Goal: Navigation & Orientation: Go to known website

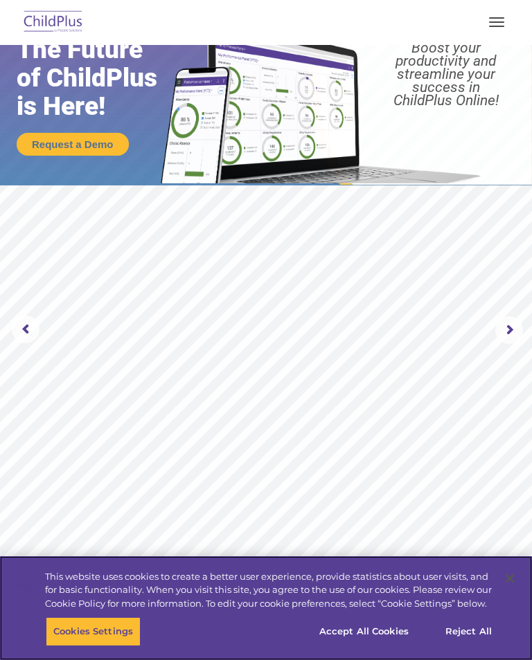
click at [390, 633] on button "Accept All Cookies" at bounding box center [363, 631] width 105 height 29
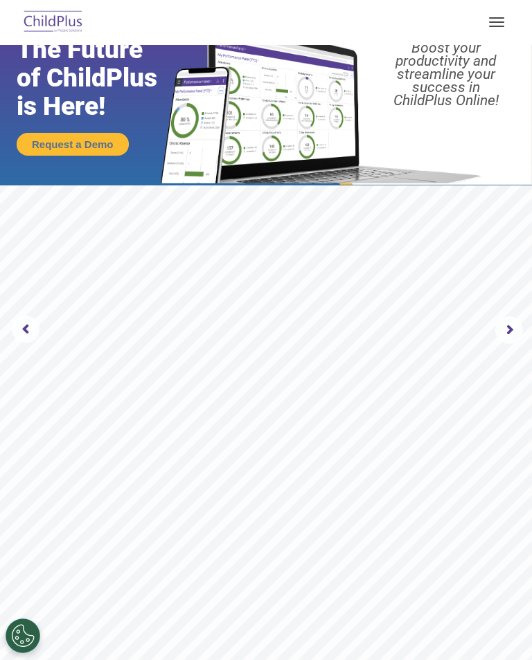
click at [497, 1] on nav "Download Support | Schedule A Demo  MENU MENU Software ChildPlus: The original…" at bounding box center [266, 22] width 532 height 45
click at [492, 25] on button "button" at bounding box center [496, 22] width 29 height 22
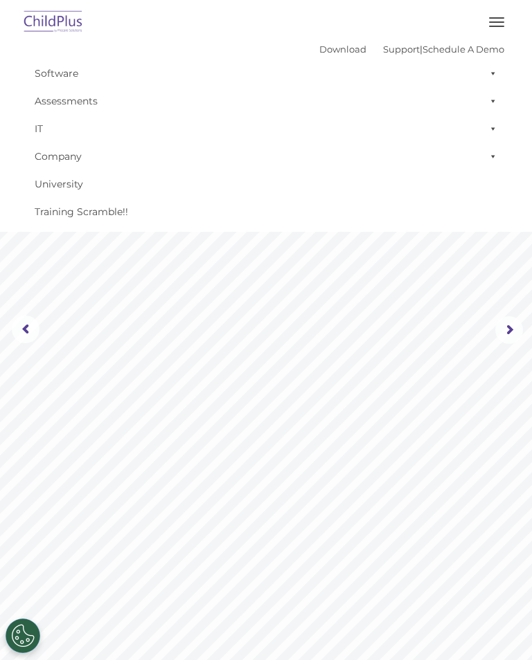
click at [300, 346] on rs-slide "Request a Demo The Future of ChildPlus is Here! Boost your productivity and str…" at bounding box center [266, 330] width 532 height 709
click at [55, 24] on img at bounding box center [53, 22] width 65 height 33
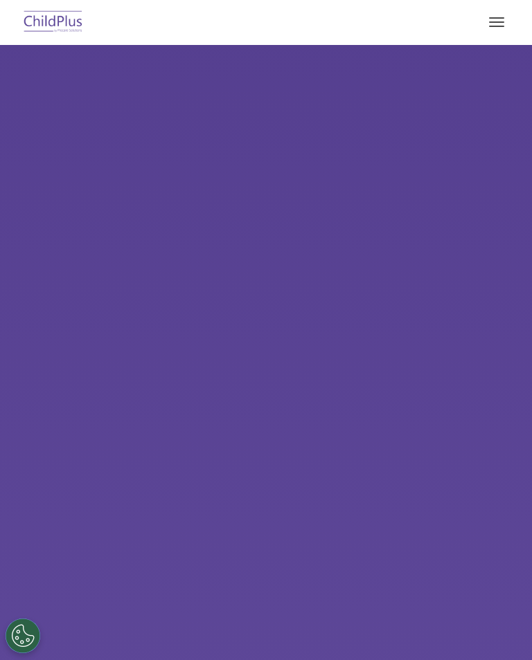
select select "MEDIUM"
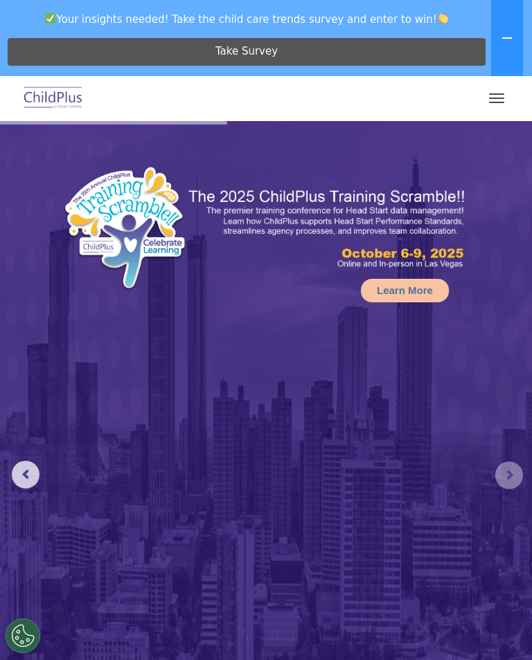
click at [507, 477] on rs-arrow at bounding box center [509, 476] width 28 height 28
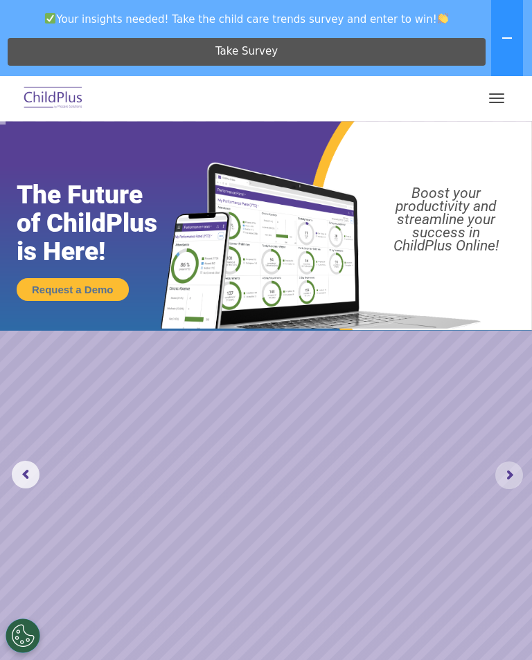
click at [511, 480] on rs-arrow at bounding box center [509, 476] width 28 height 28
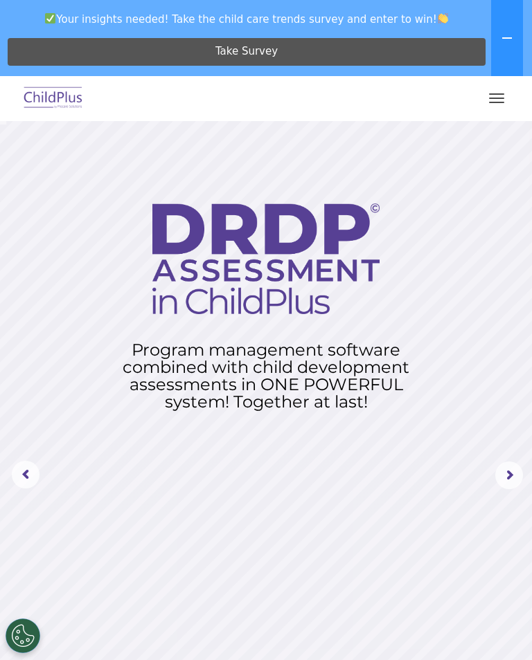
click at [511, 477] on rs-arrow at bounding box center [509, 476] width 28 height 28
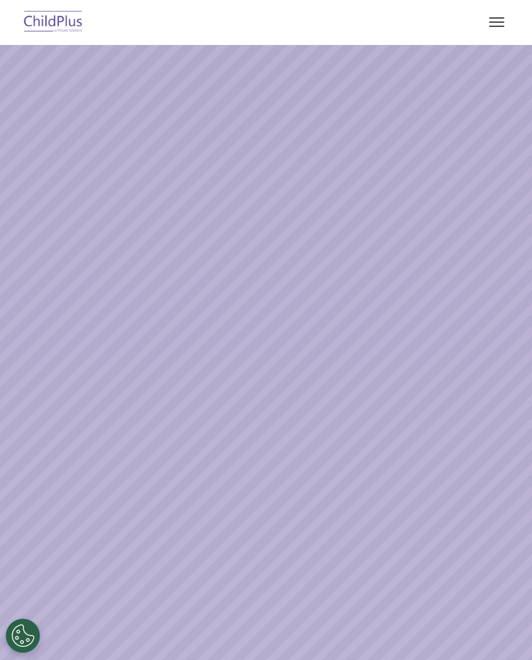
select select "MEDIUM"
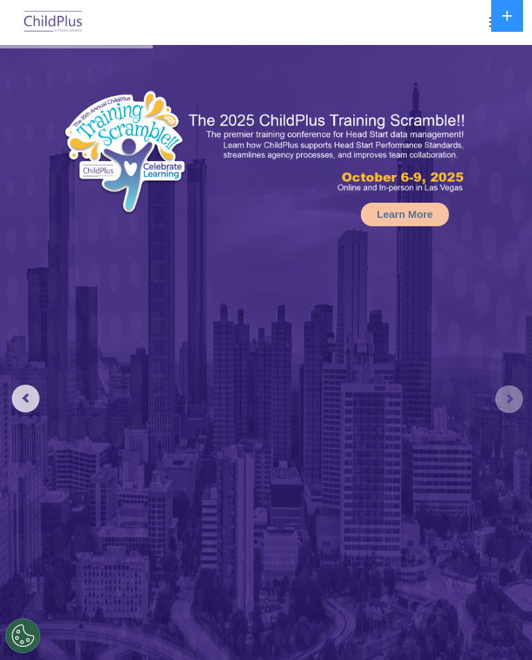
click at [518, 388] on rs-arrow at bounding box center [509, 399] width 28 height 28
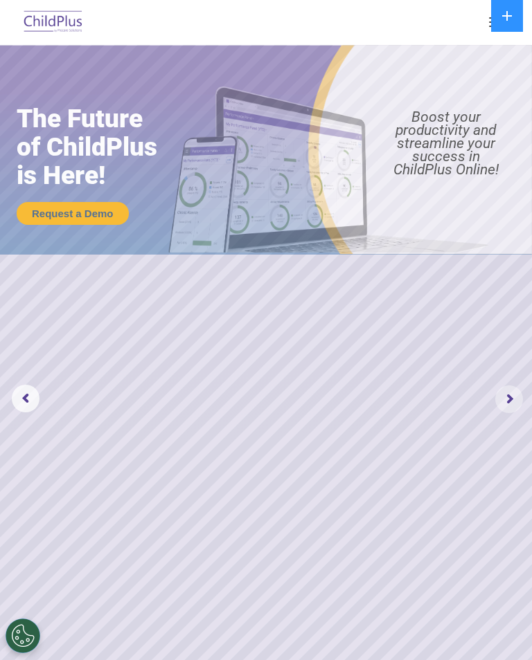
click at [511, 392] on rs-arrow at bounding box center [509, 399] width 28 height 28
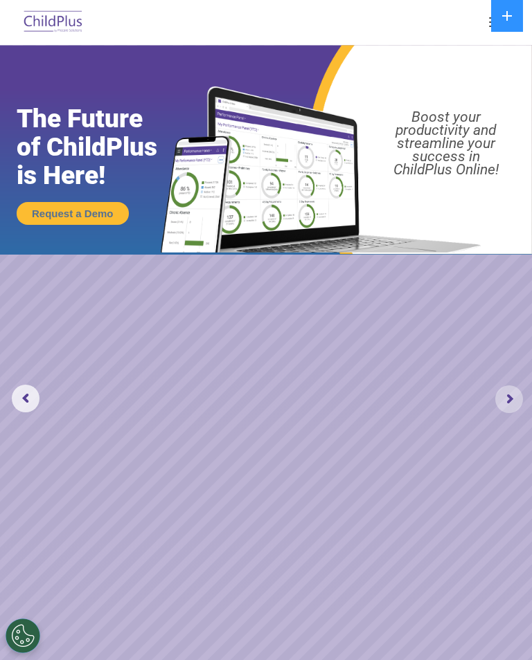
click at [509, 397] on rs-arrow at bounding box center [509, 399] width 28 height 28
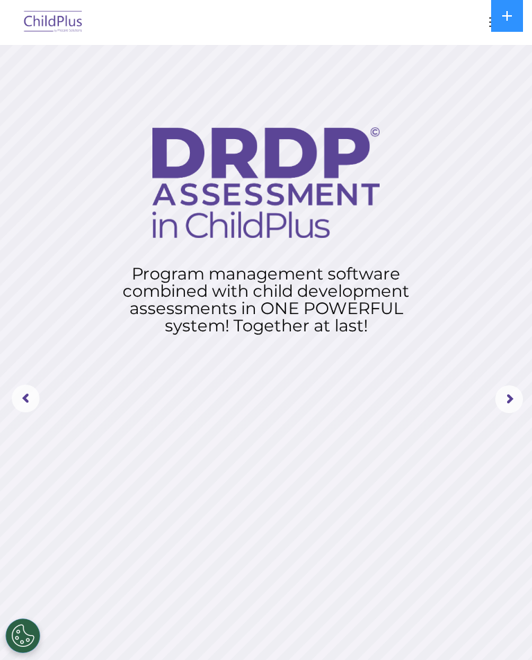
click at [507, 394] on rs-arrow at bounding box center [509, 399] width 28 height 28
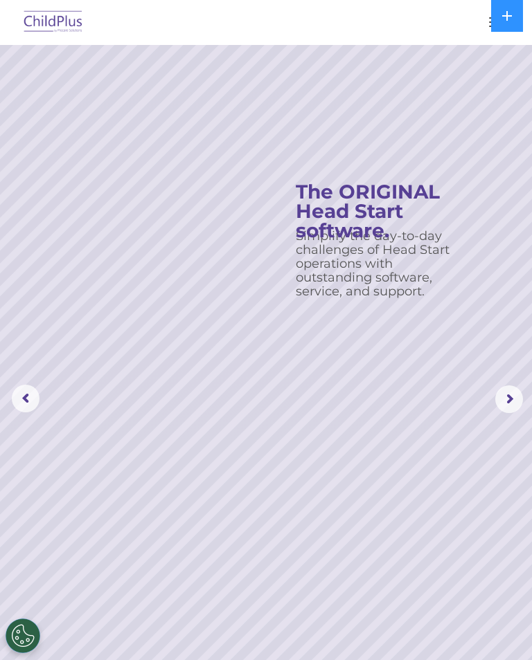
click at [502, 23] on button at bounding box center [507, 16] width 32 height 32
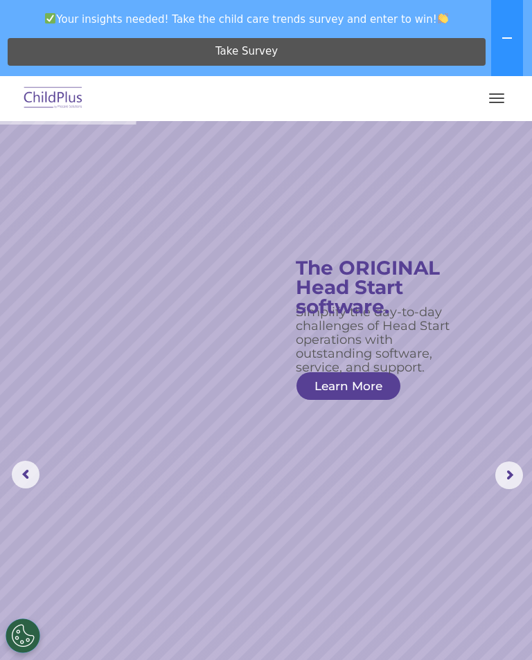
click at [500, 96] on button "button" at bounding box center [496, 98] width 29 height 22
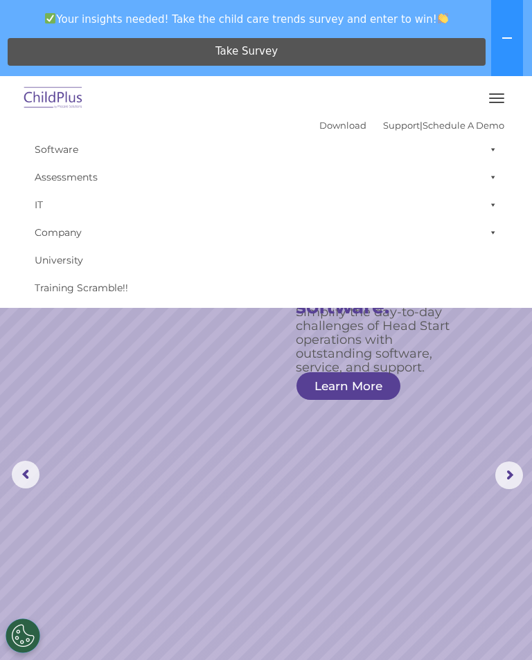
click at [489, 146] on span at bounding box center [490, 150] width 14 height 28
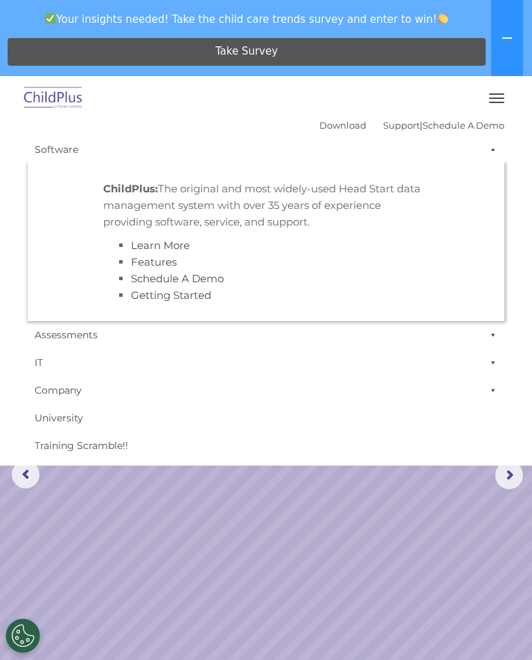
click at [491, 151] on span at bounding box center [490, 150] width 14 height 28
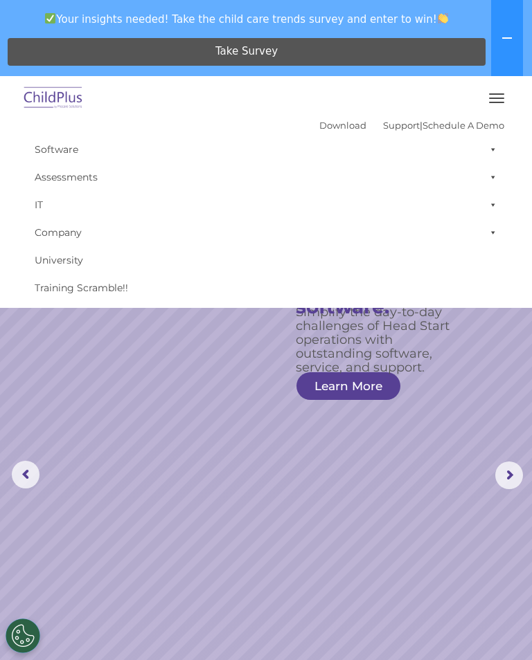
click at [466, 368] on rs-slide "Simplify the day-to-day challenges of Head Start operations with outstanding so…" at bounding box center [266, 475] width 532 height 709
click at [507, 482] on rs-arrow at bounding box center [509, 476] width 28 height 28
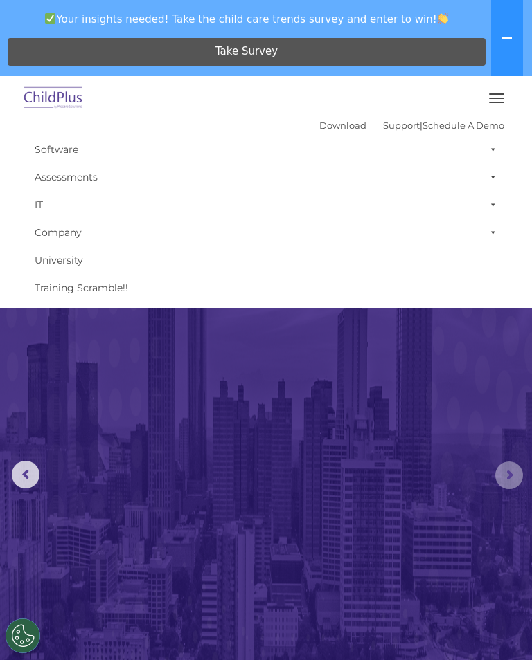
click at [505, 474] on rs-arrow at bounding box center [509, 476] width 28 height 28
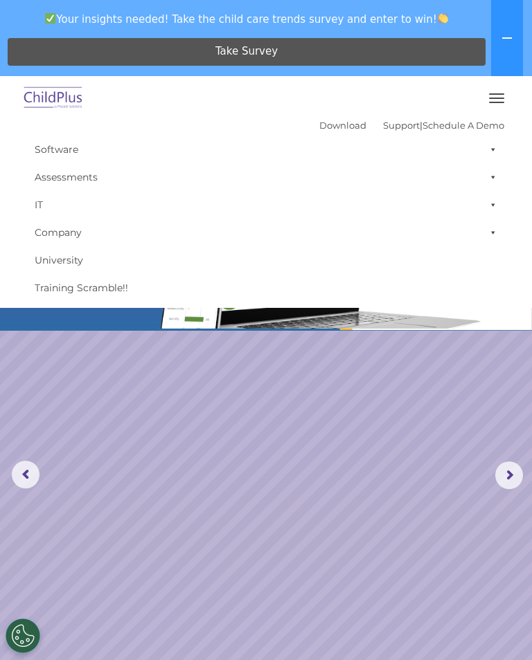
click at [510, 475] on rs-arrow at bounding box center [509, 476] width 28 height 28
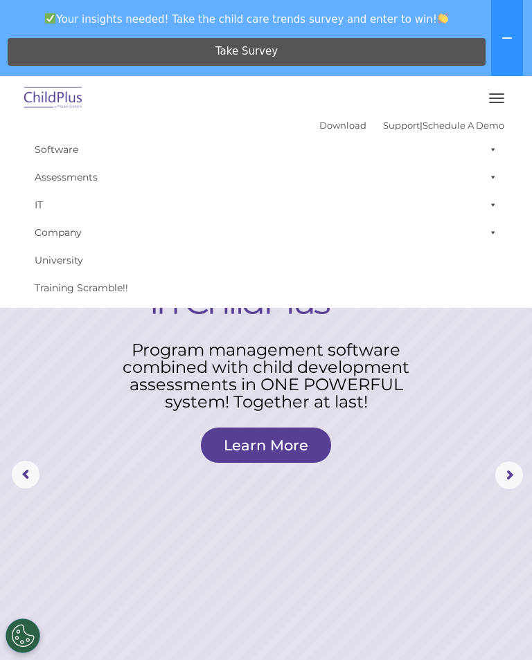
click at [502, 475] on rs-arrow at bounding box center [509, 476] width 28 height 28
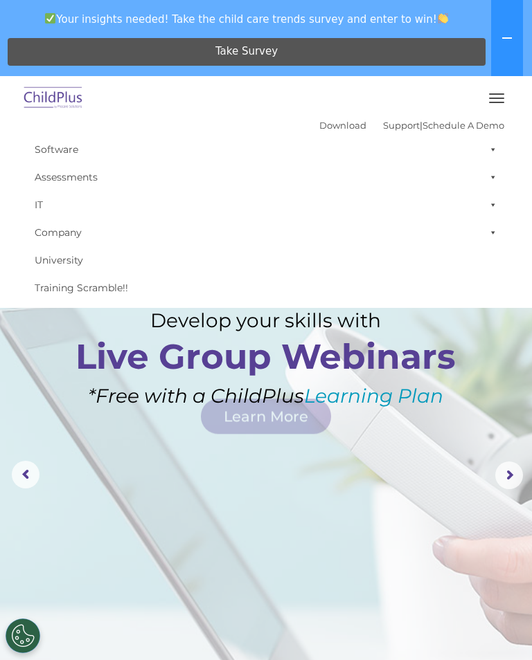
click at [501, 476] on rs-arrow at bounding box center [509, 476] width 28 height 28
